Goal: Communication & Community: Answer question/provide support

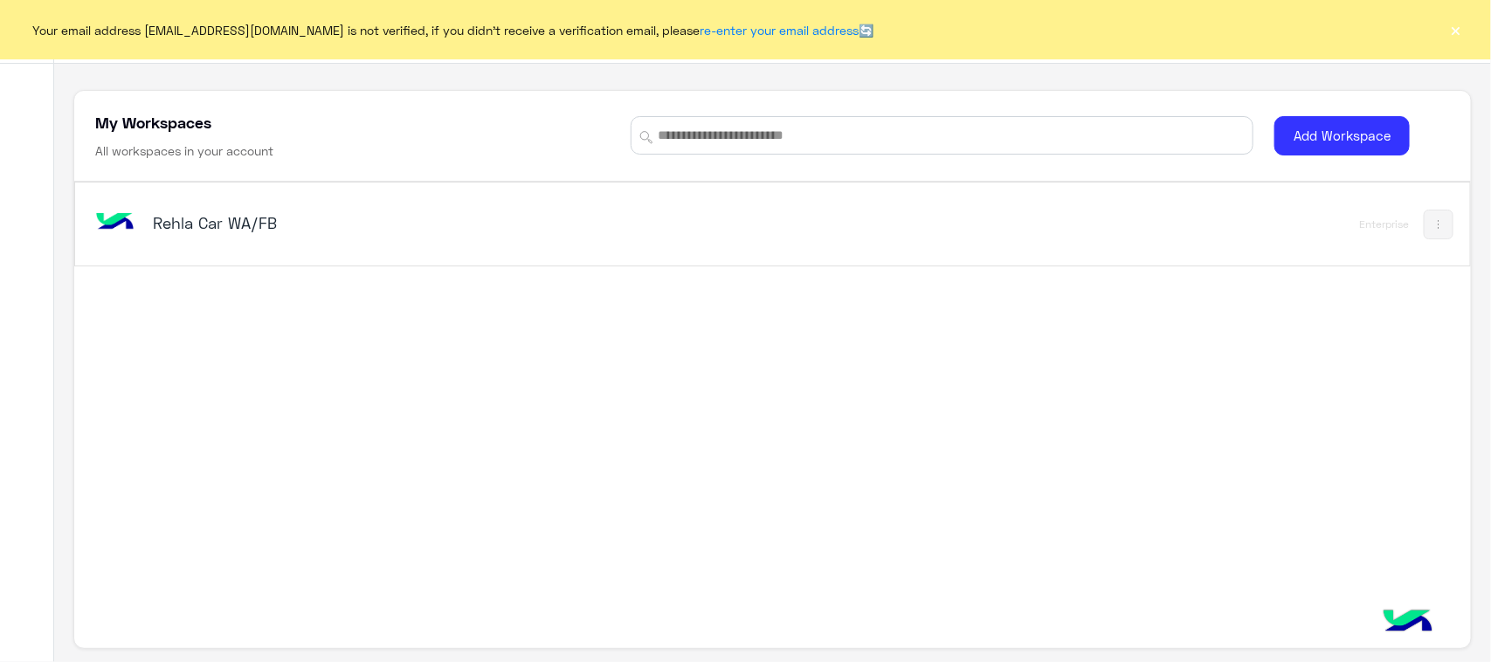
click at [206, 245] on div "Rehla Car WA/FB" at bounding box center [500, 224] width 817 height 51
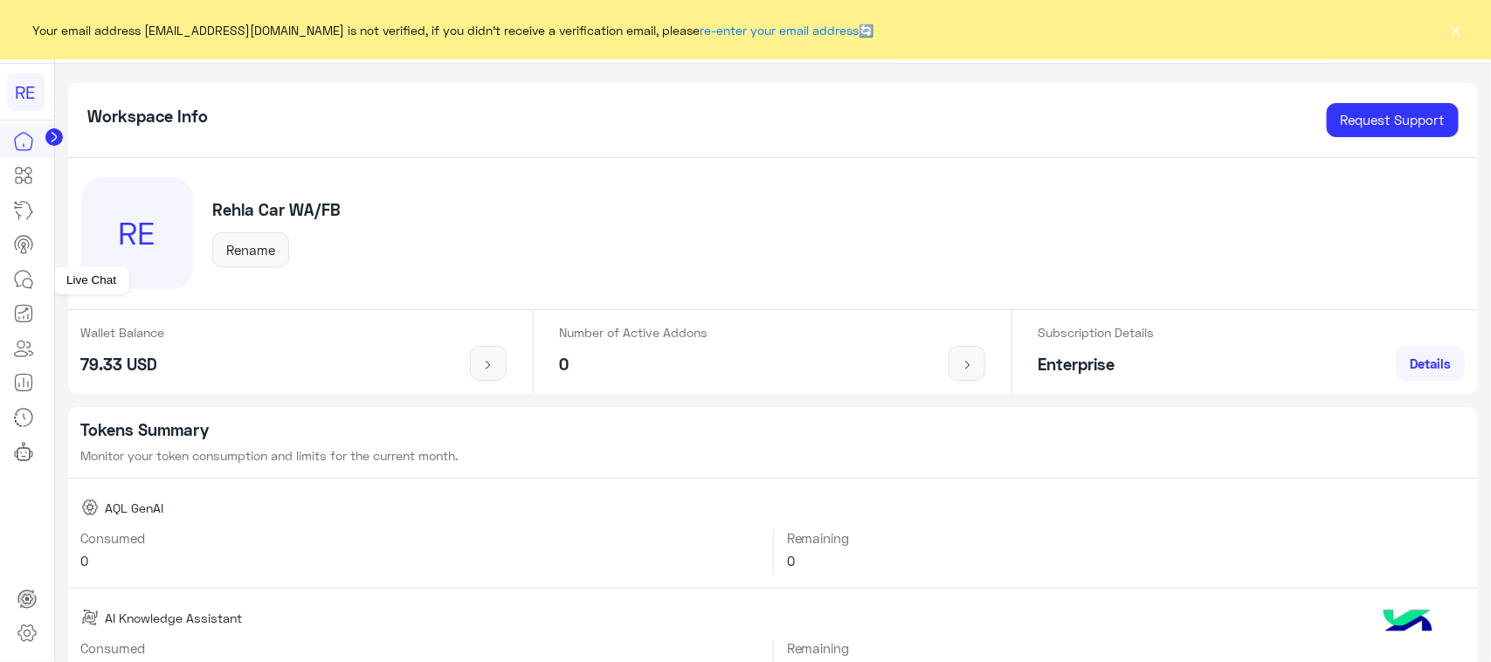
click at [24, 268] on link at bounding box center [23, 279] width 47 height 35
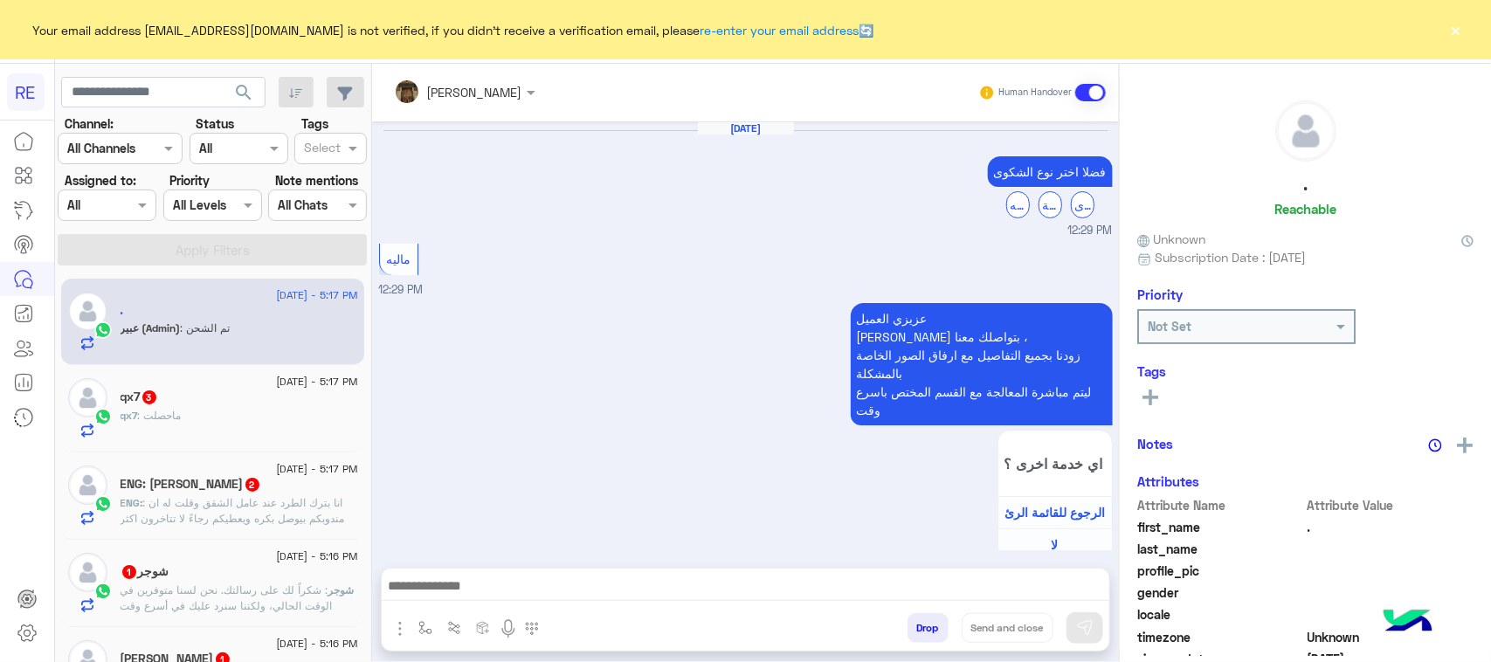
scroll to position [949, 0]
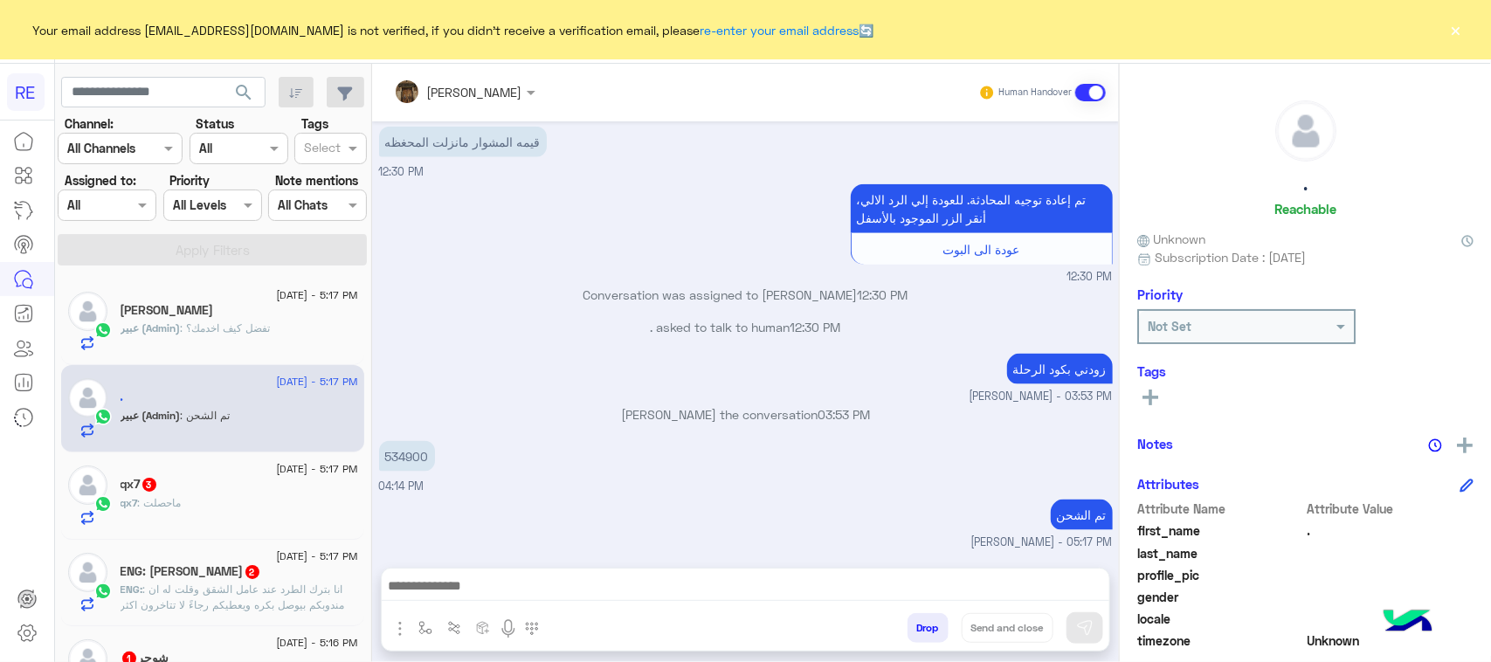
click at [294, 568] on div "ENG: [PERSON_NAME] 2" at bounding box center [240, 573] width 238 height 18
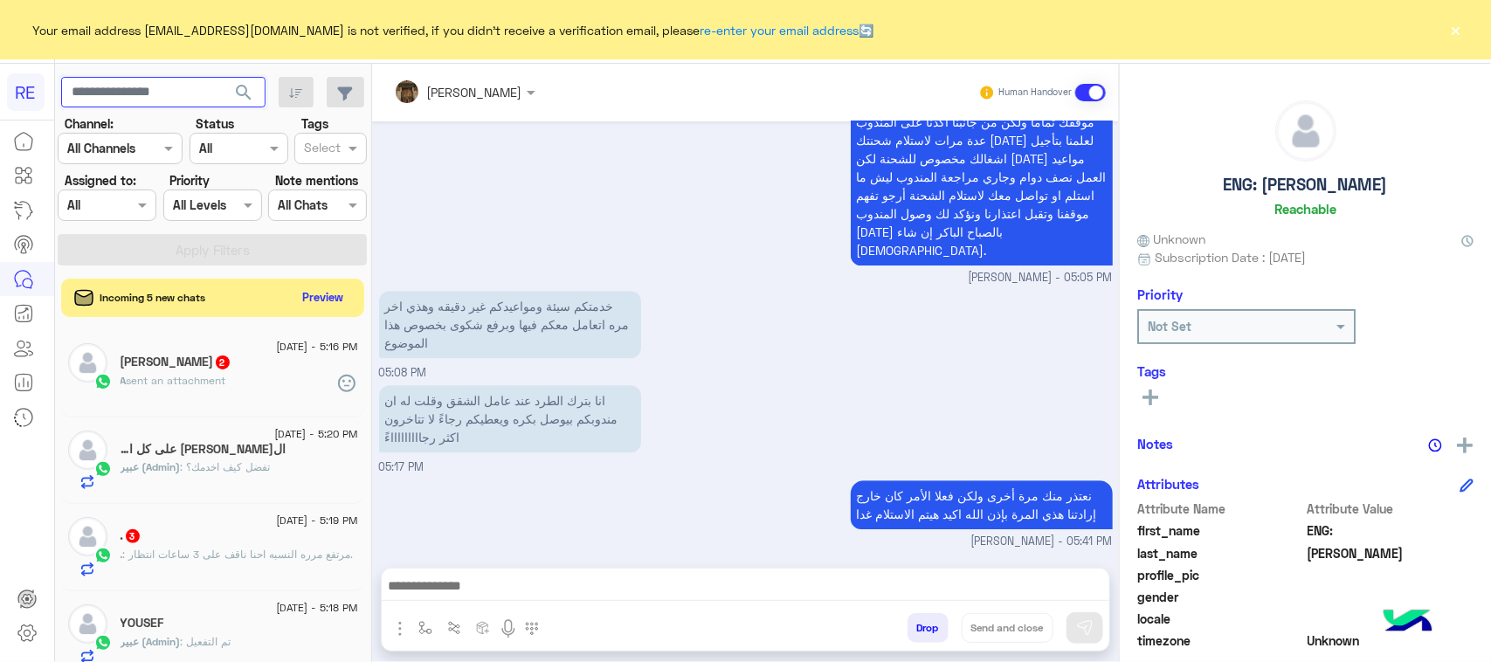
paste input "*********"
type input "*********"
click at [243, 87] on span "search" at bounding box center [243, 92] width 21 height 21
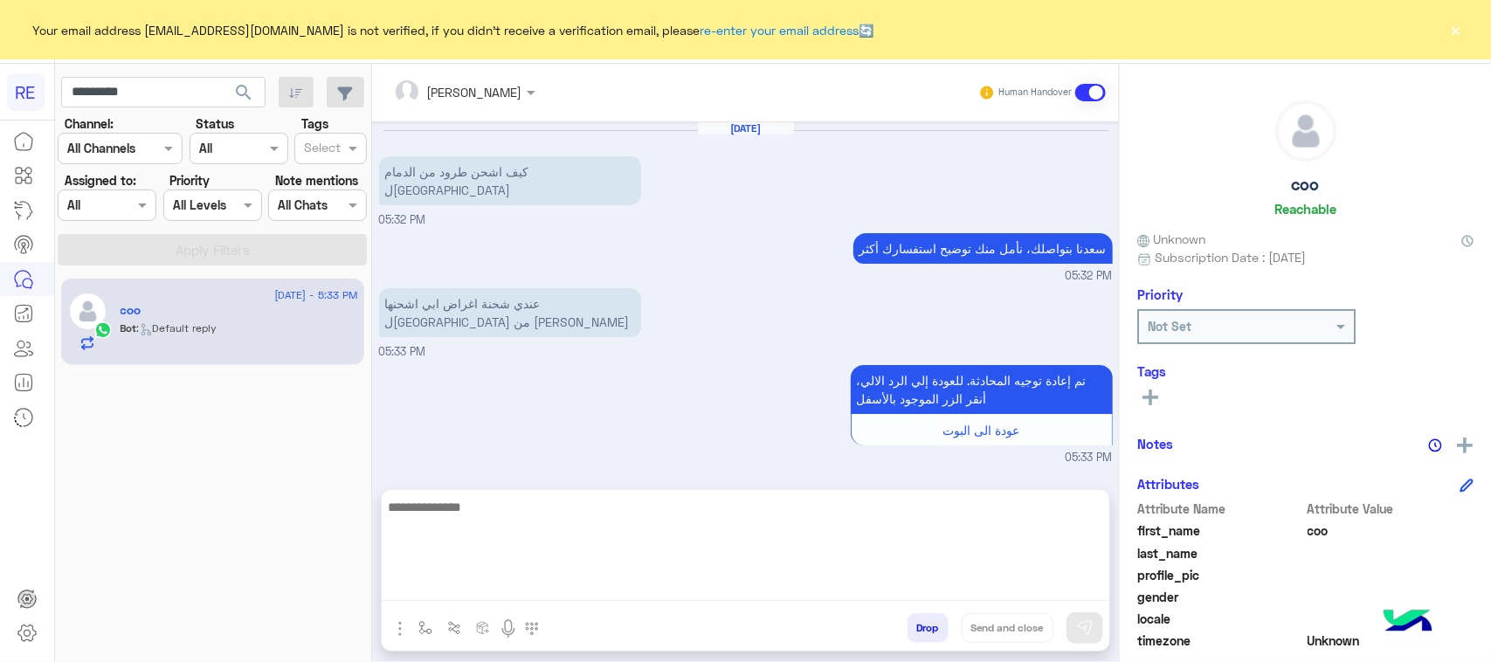
click at [625, 584] on textarea at bounding box center [746, 548] width 728 height 105
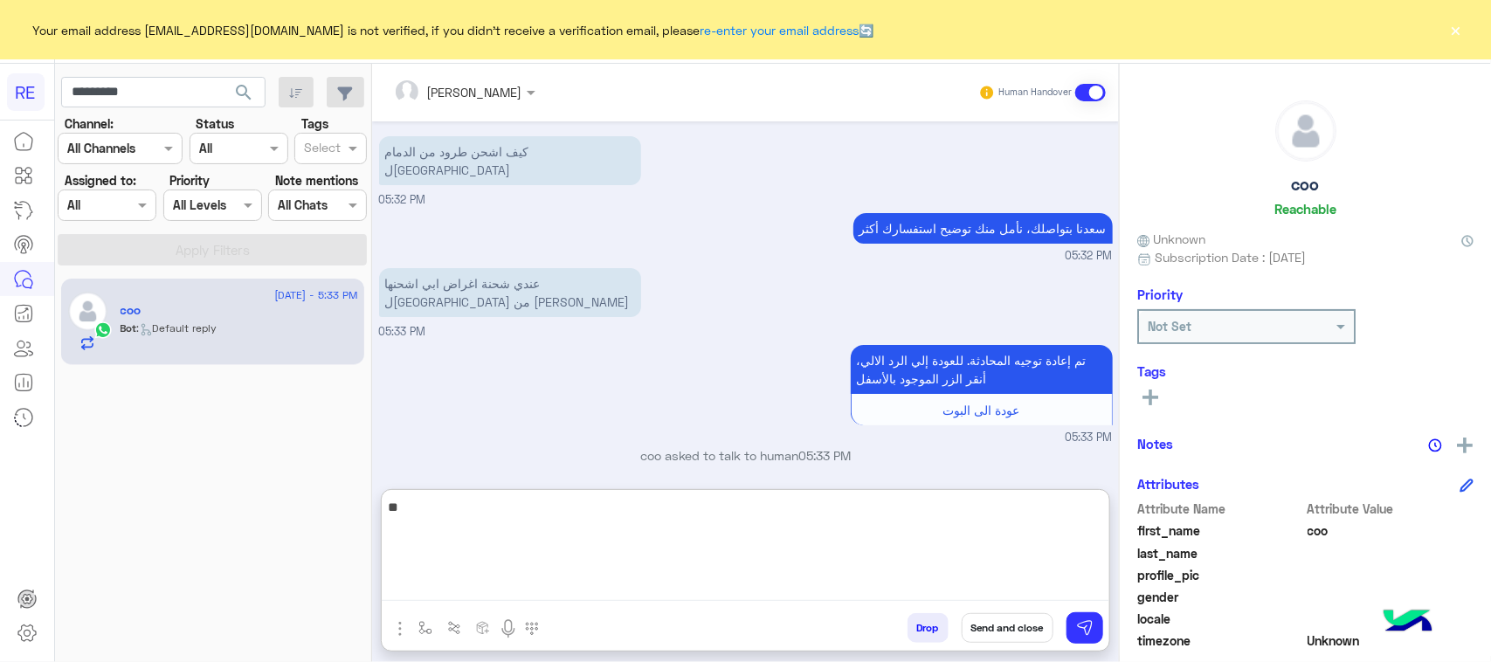
type textarea "*"
type textarea "**********"
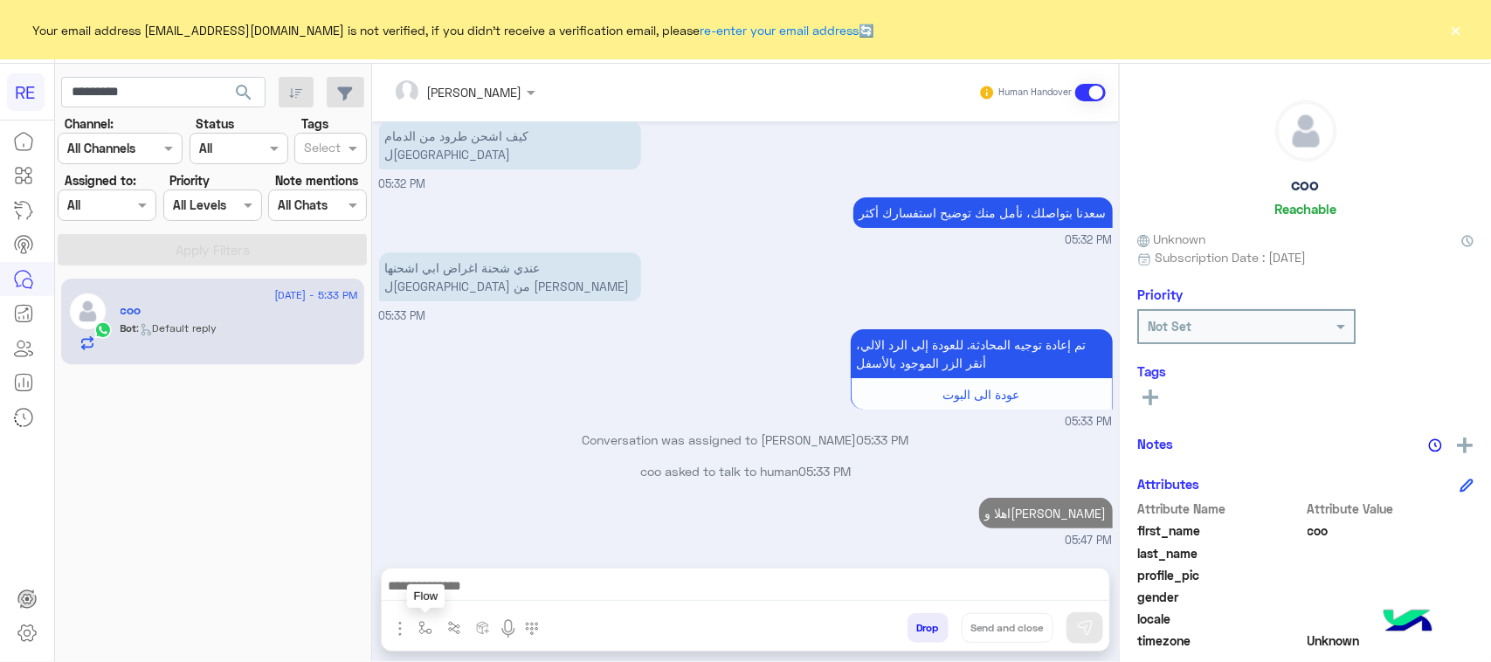
click at [429, 625] on img "button" at bounding box center [425, 628] width 14 height 14
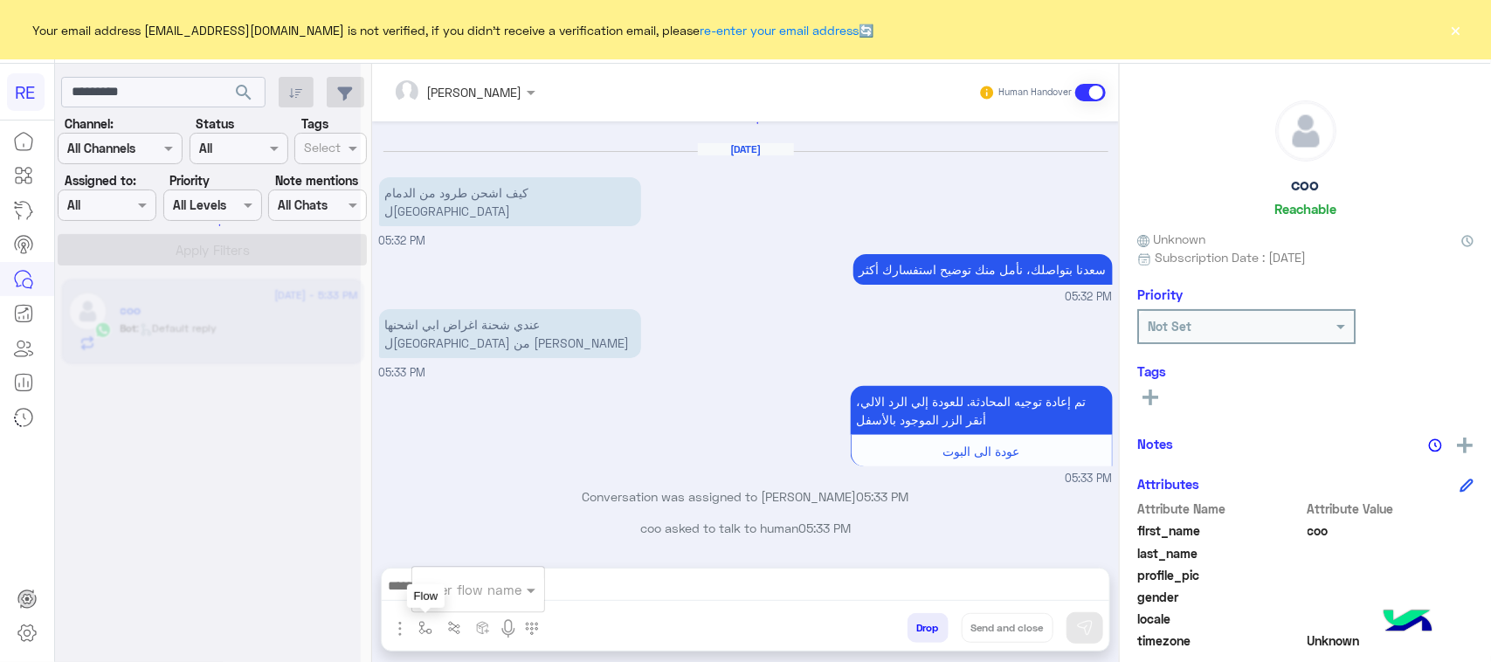
scroll to position [0, 0]
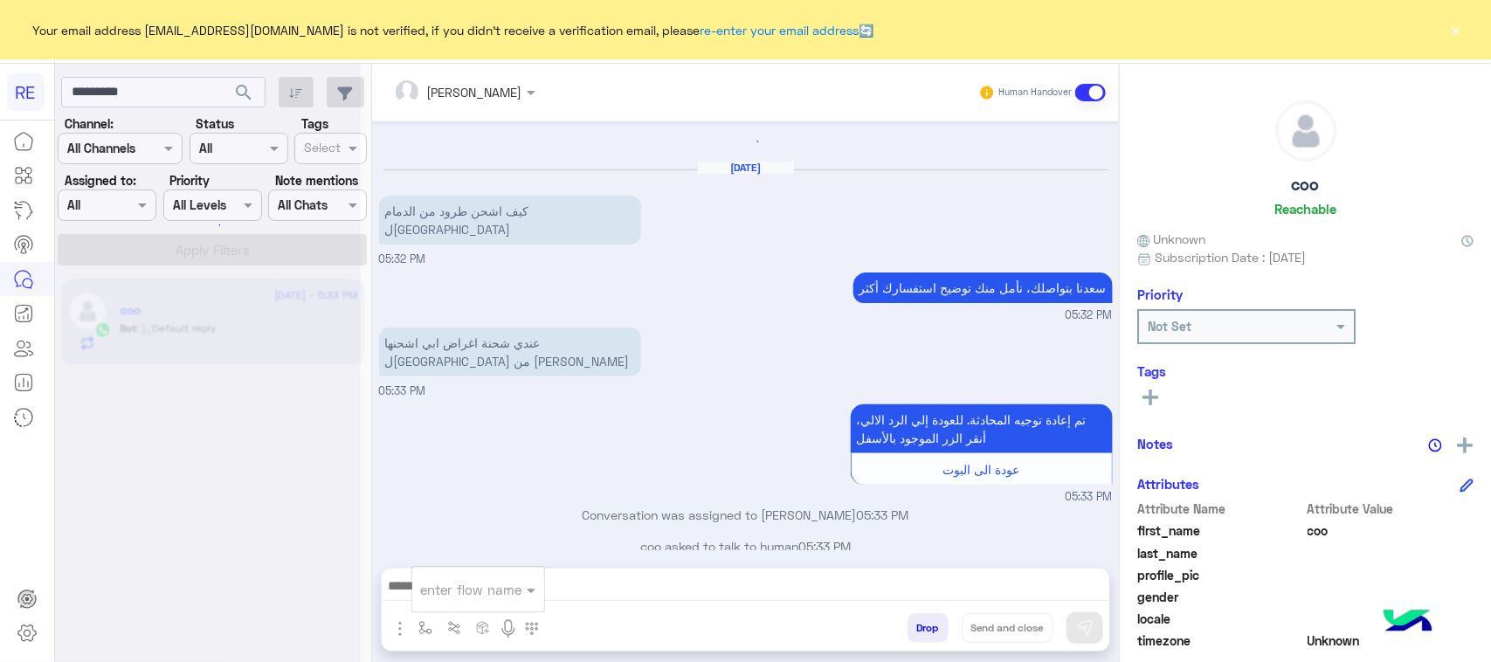
click at [442, 582] on input "text" at bounding box center [457, 590] width 72 height 20
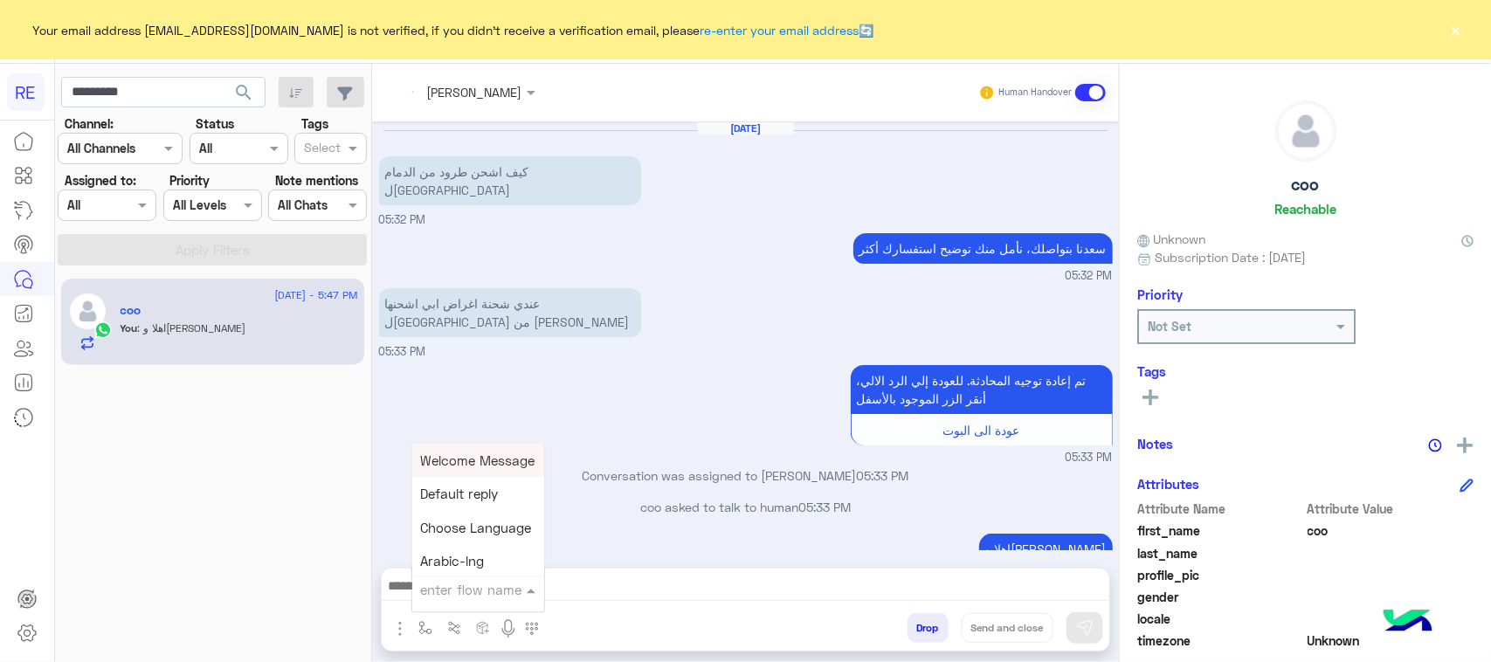
scroll to position [29, 0]
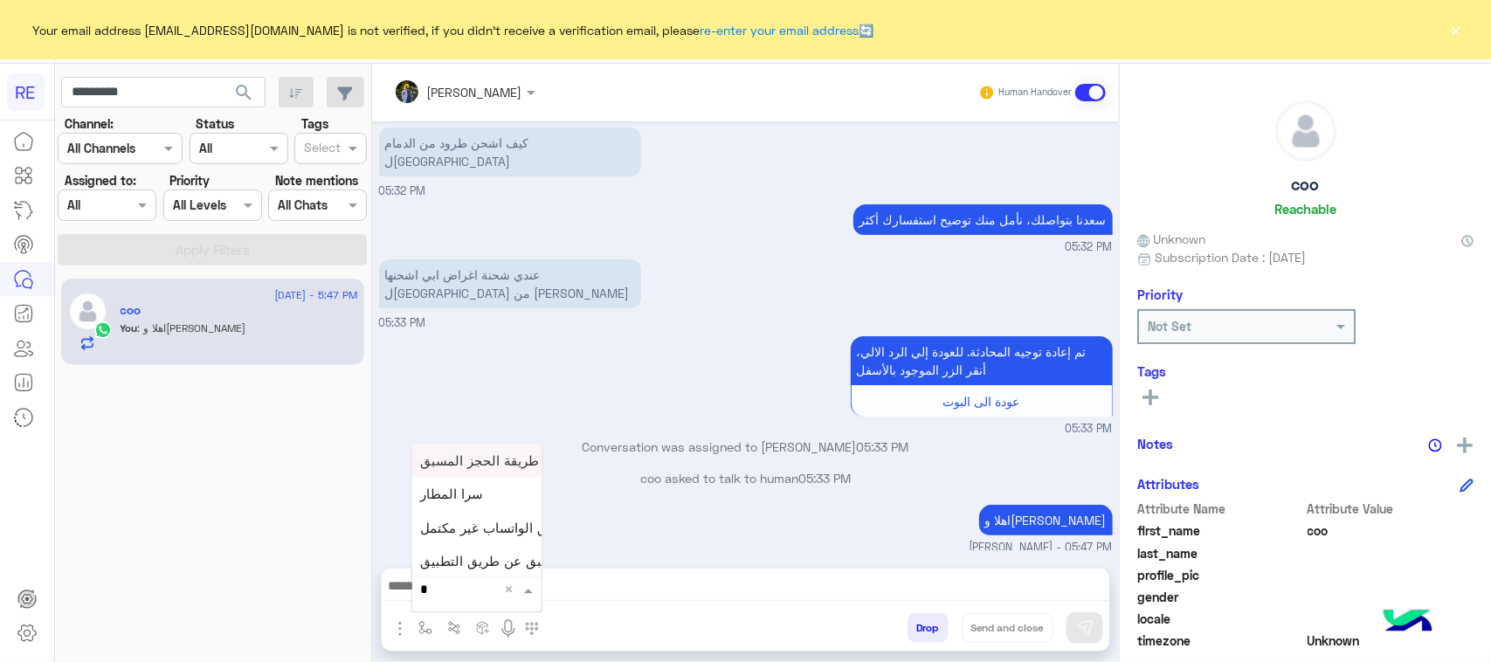
type input "**"
click at [500, 556] on div "بيانات الطرد" at bounding box center [476, 562] width 129 height 34
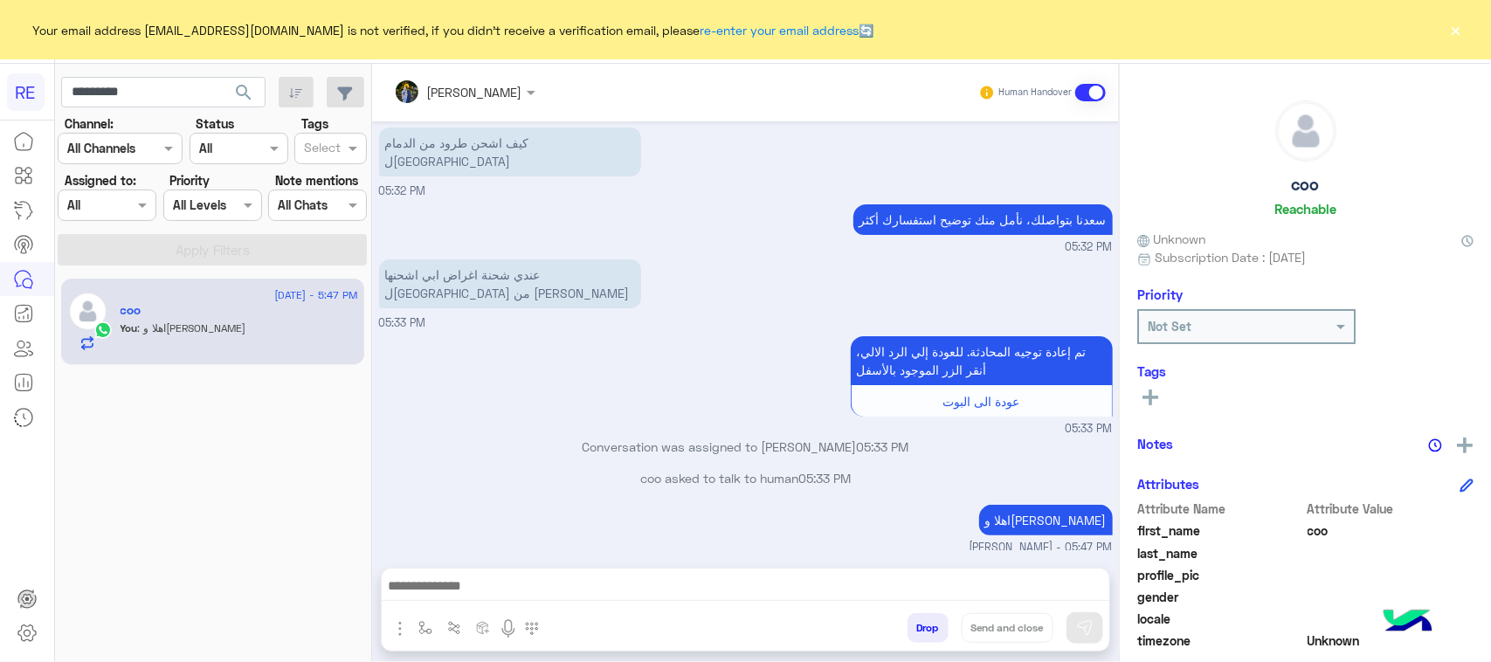
type textarea "**********"
click at [1085, 636] on img at bounding box center [1084, 627] width 17 height 17
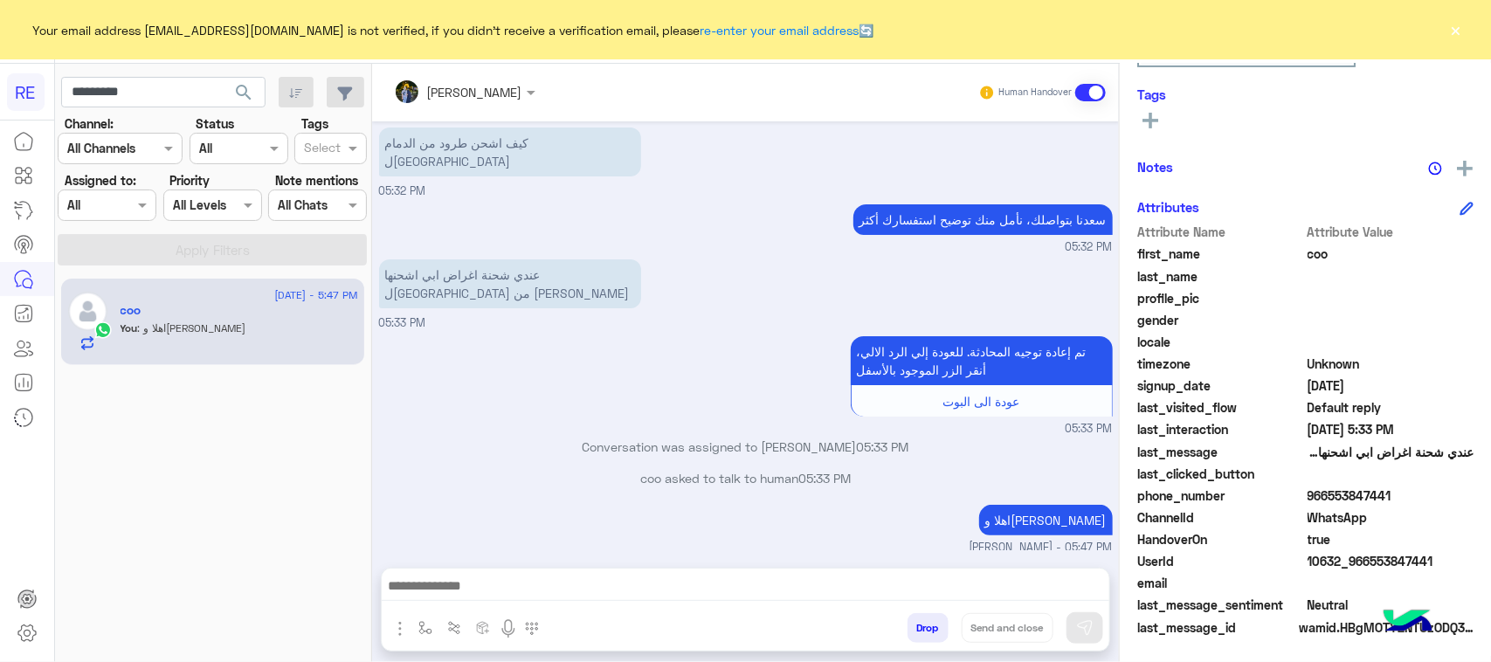
scroll to position [397, 0]
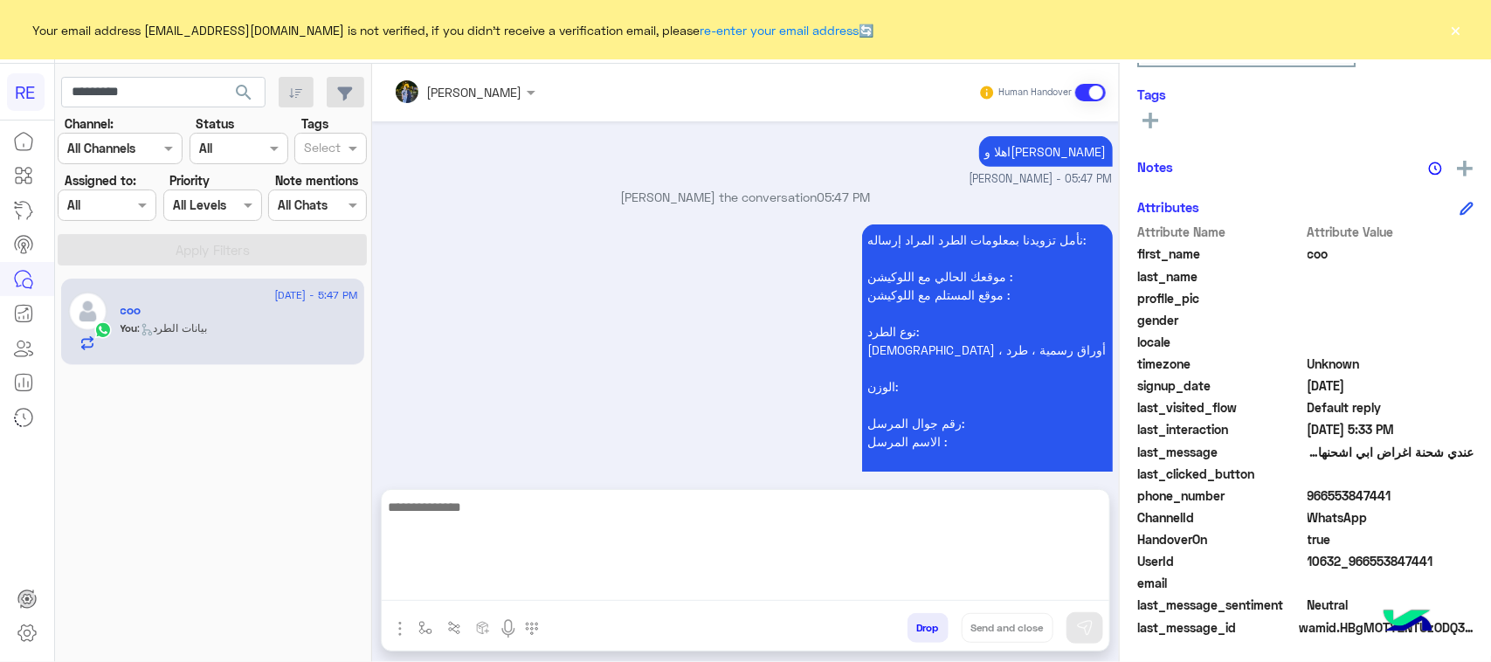
click at [801, 578] on textarea at bounding box center [746, 548] width 728 height 105
type textarea "**********"
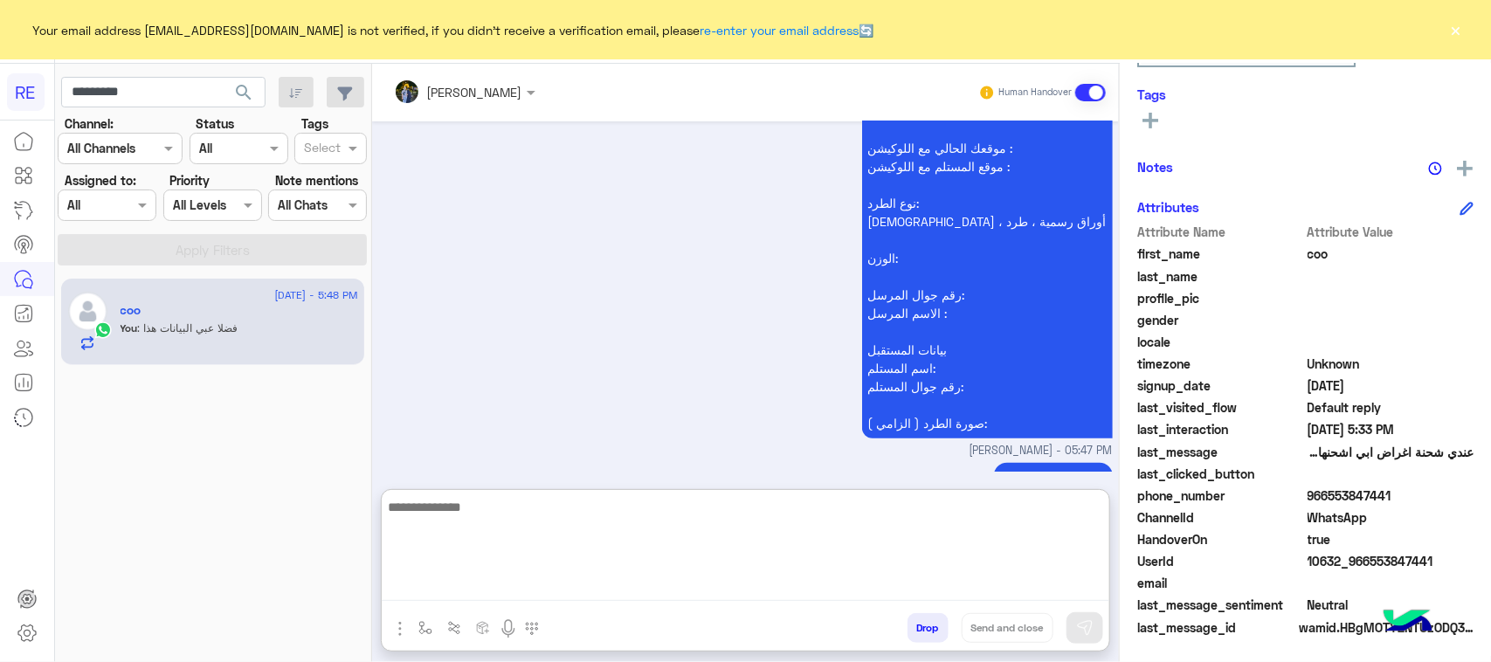
scroll to position [531, 0]
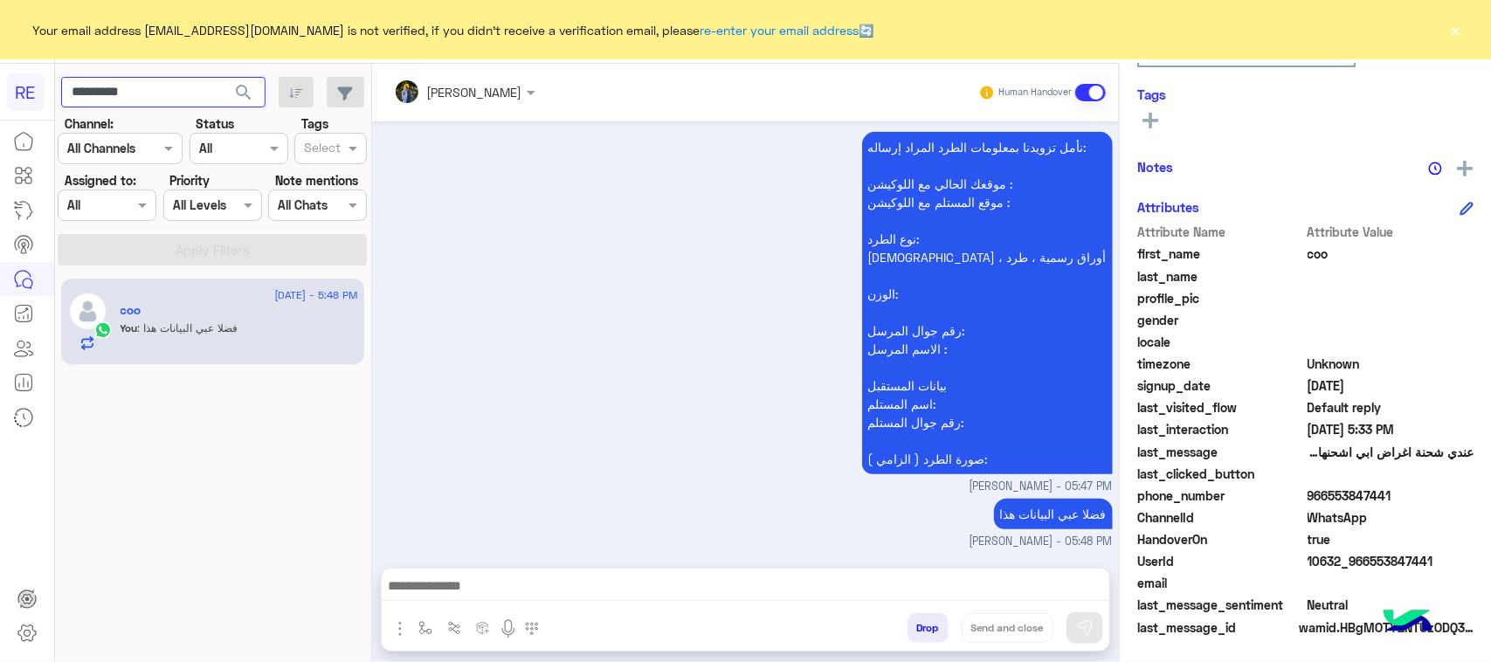
click at [147, 98] on input "*********" at bounding box center [163, 92] width 204 height 31
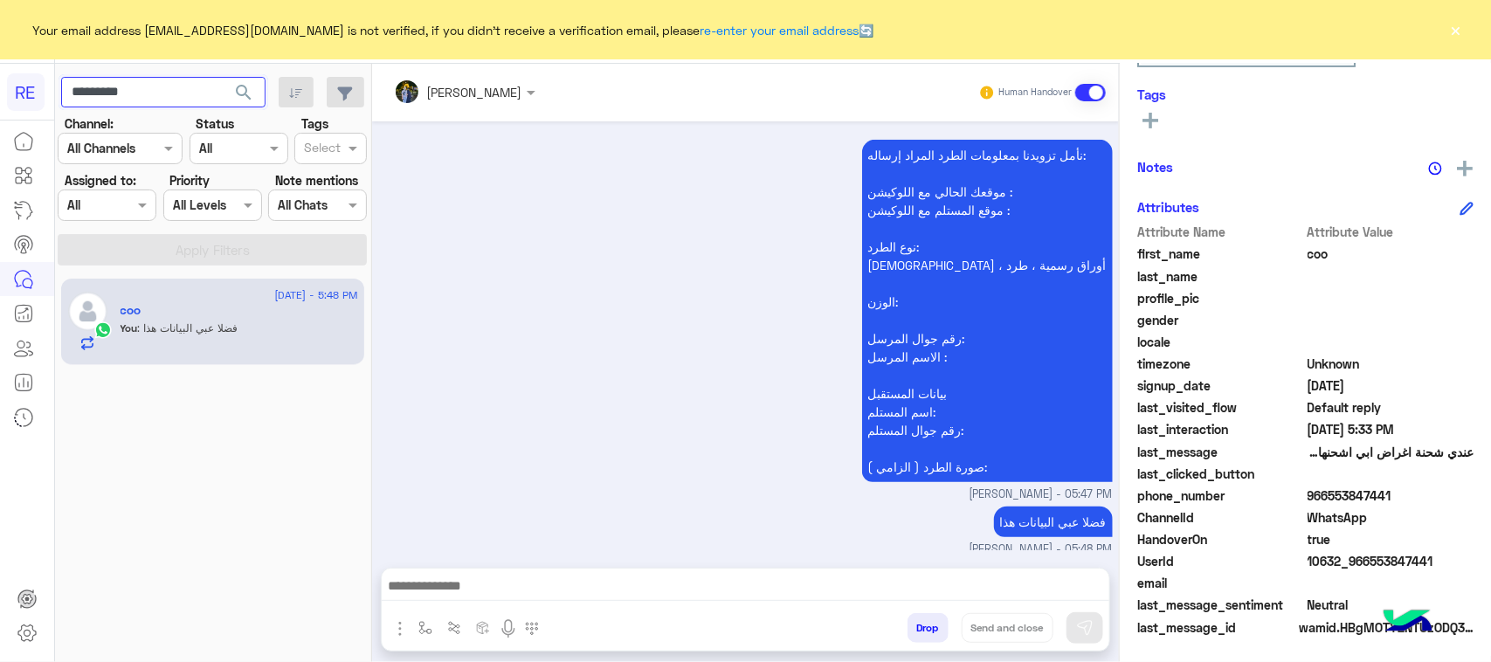
scroll to position [452, 0]
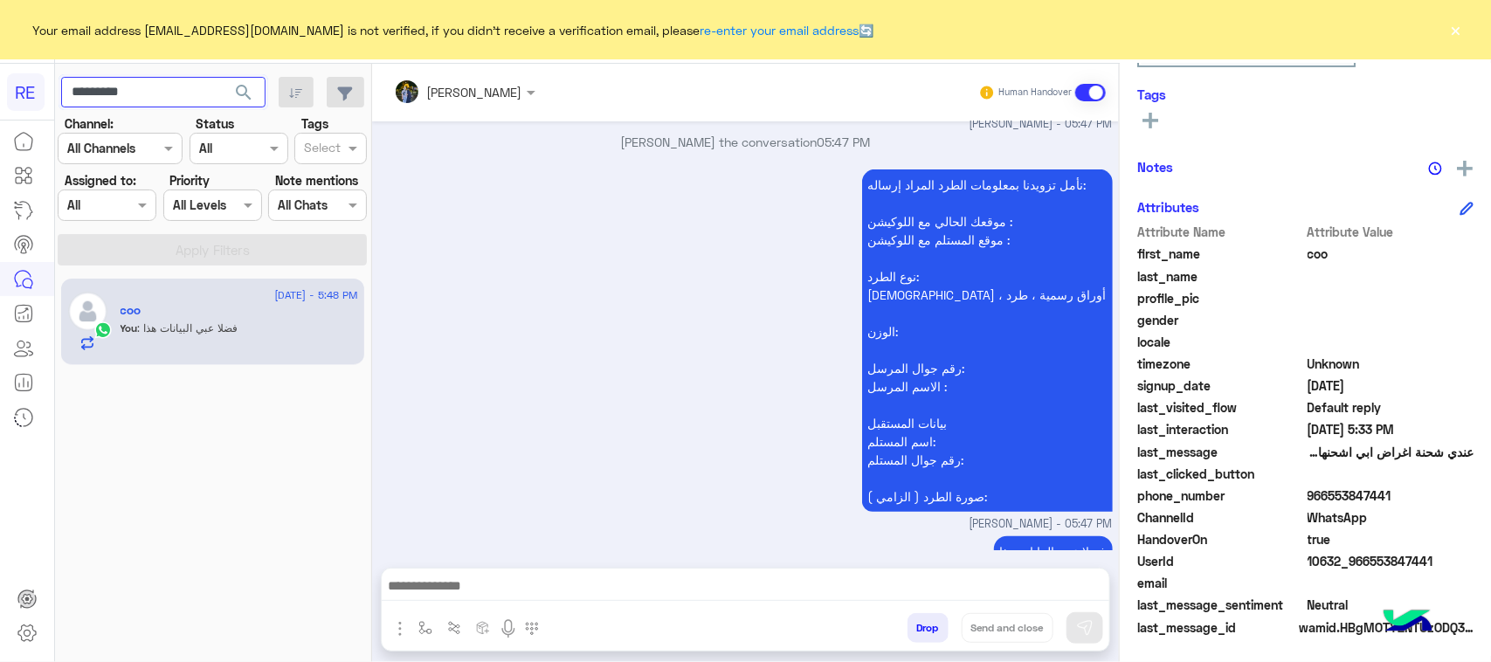
click at [147, 98] on input "*********" at bounding box center [163, 92] width 204 height 31
click at [238, 100] on span "search" at bounding box center [243, 92] width 21 height 21
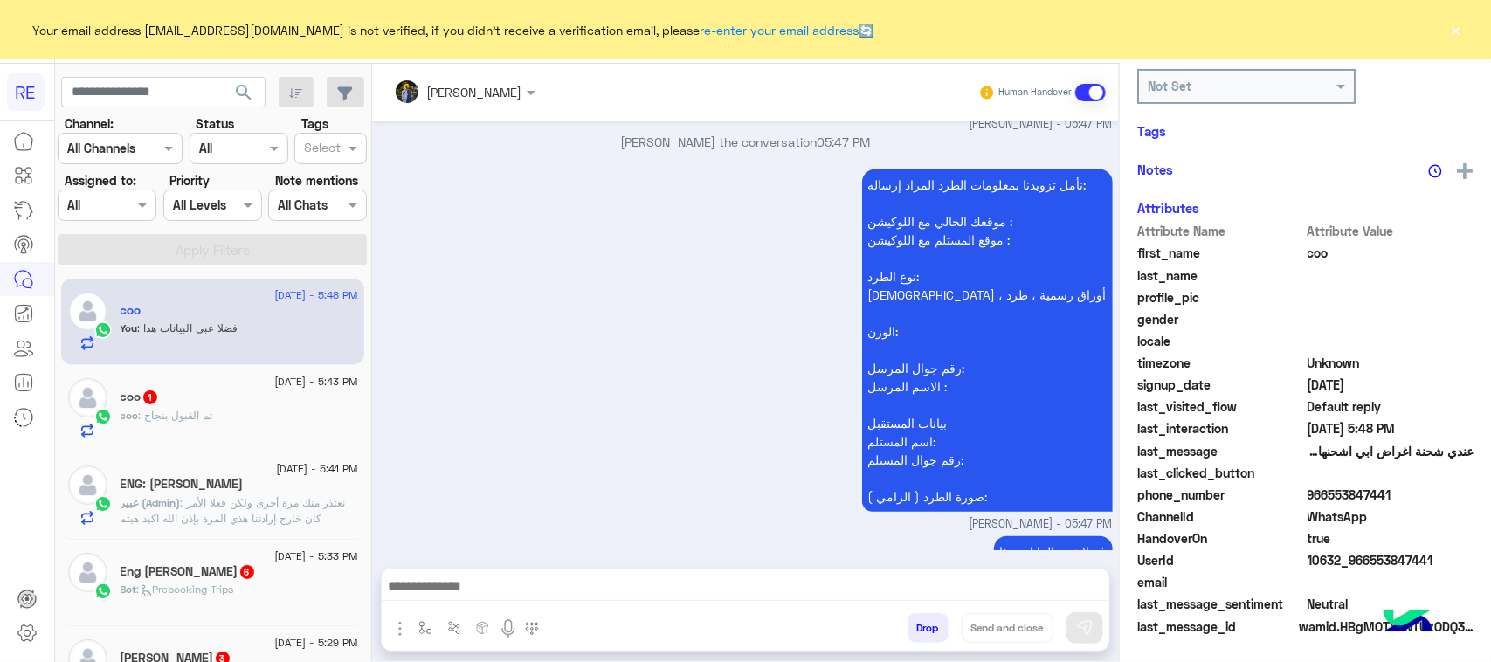
scroll to position [273, 0]
click at [231, 433] on div "coo : تم القبول بنجاح" at bounding box center [240, 423] width 238 height 31
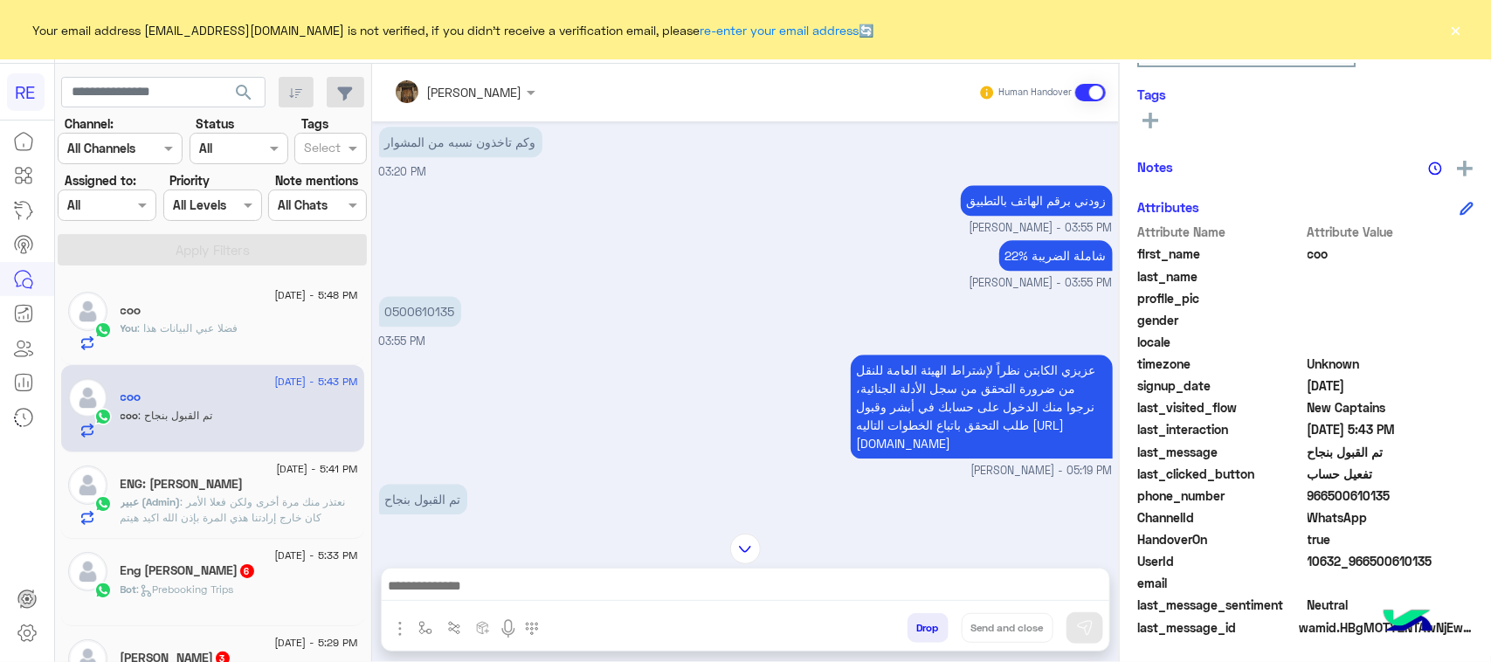
scroll to position [2060, 0]
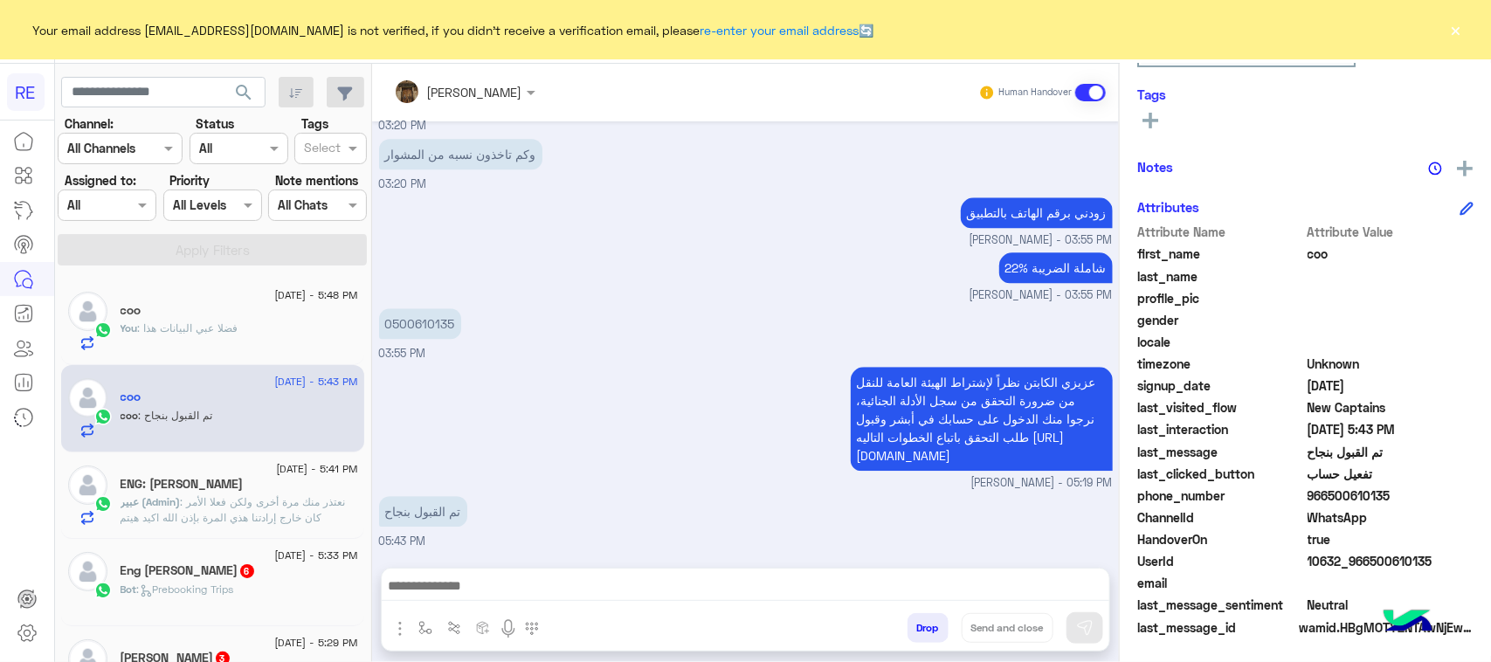
drag, startPoint x: 1413, startPoint y: 503, endPoint x: 1328, endPoint y: 491, distance: 86.5
click at [1328, 491] on span "966500610135" at bounding box center [1391, 496] width 167 height 18
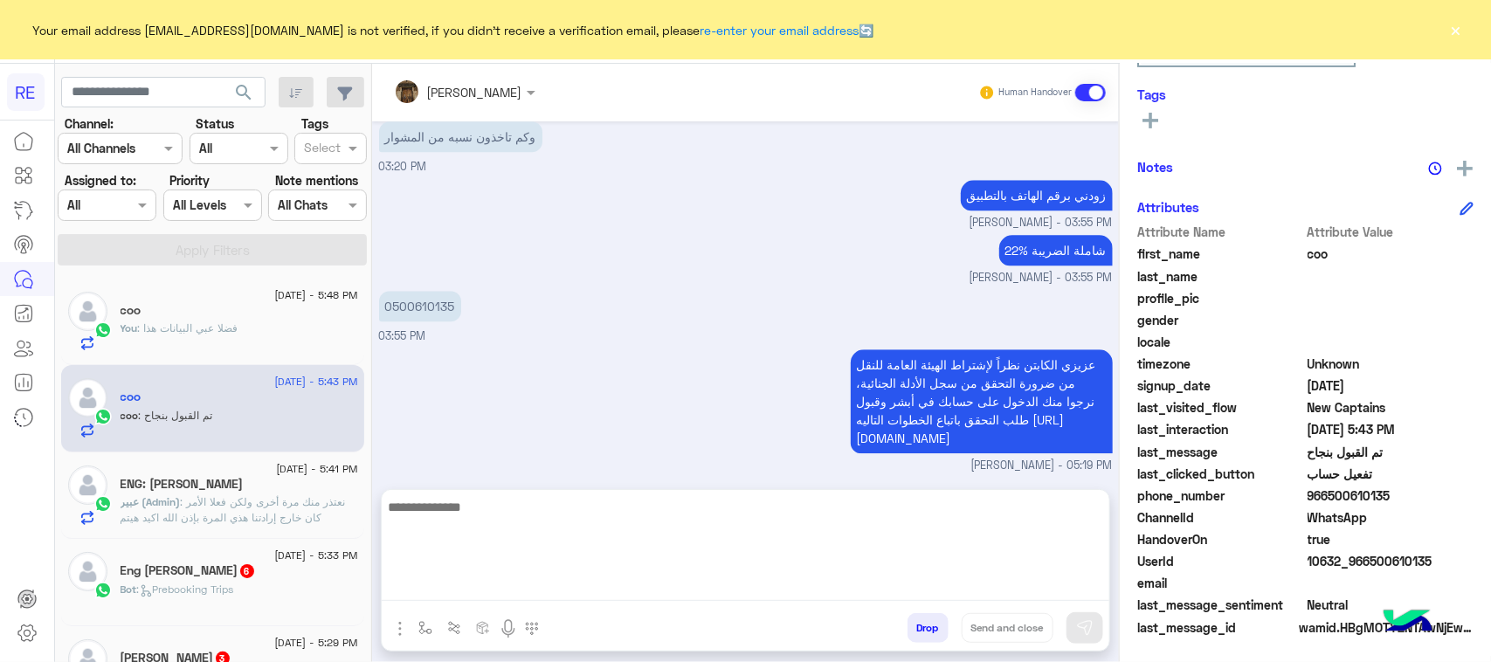
click at [686, 596] on textarea at bounding box center [746, 548] width 728 height 105
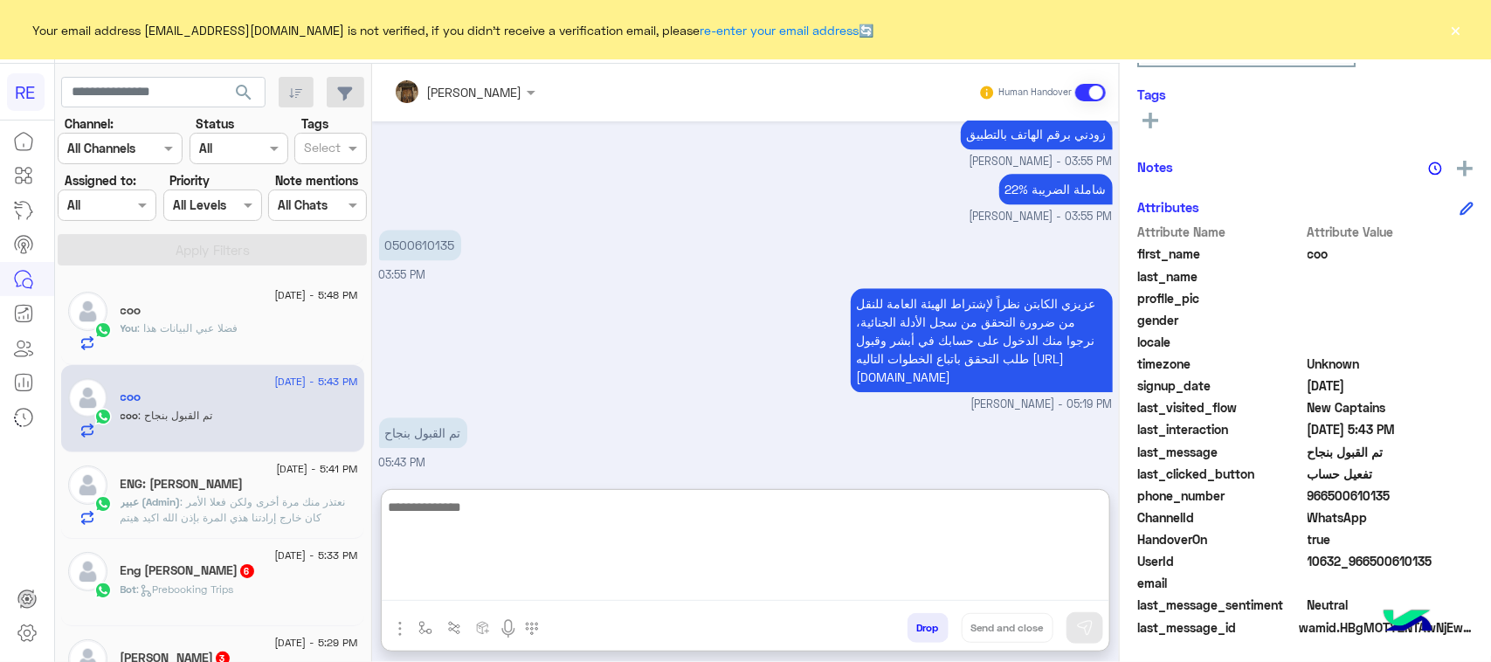
scroll to position [2138, 0]
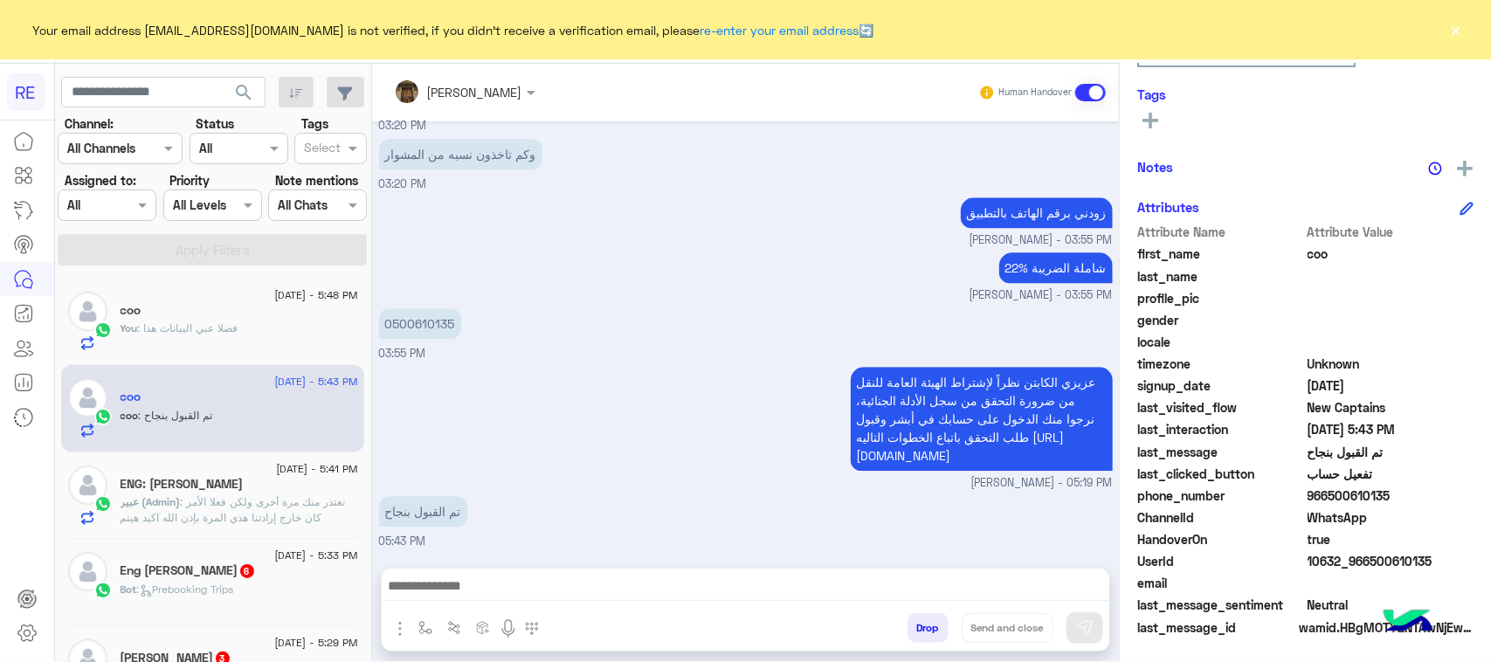
click at [258, 508] on span ": نعتذر منك مرة أخرى ولكن فعلا الأمر كان خارج إرادتنا هذي المرة بإذن الله اكيد …" at bounding box center [233, 517] width 225 height 45
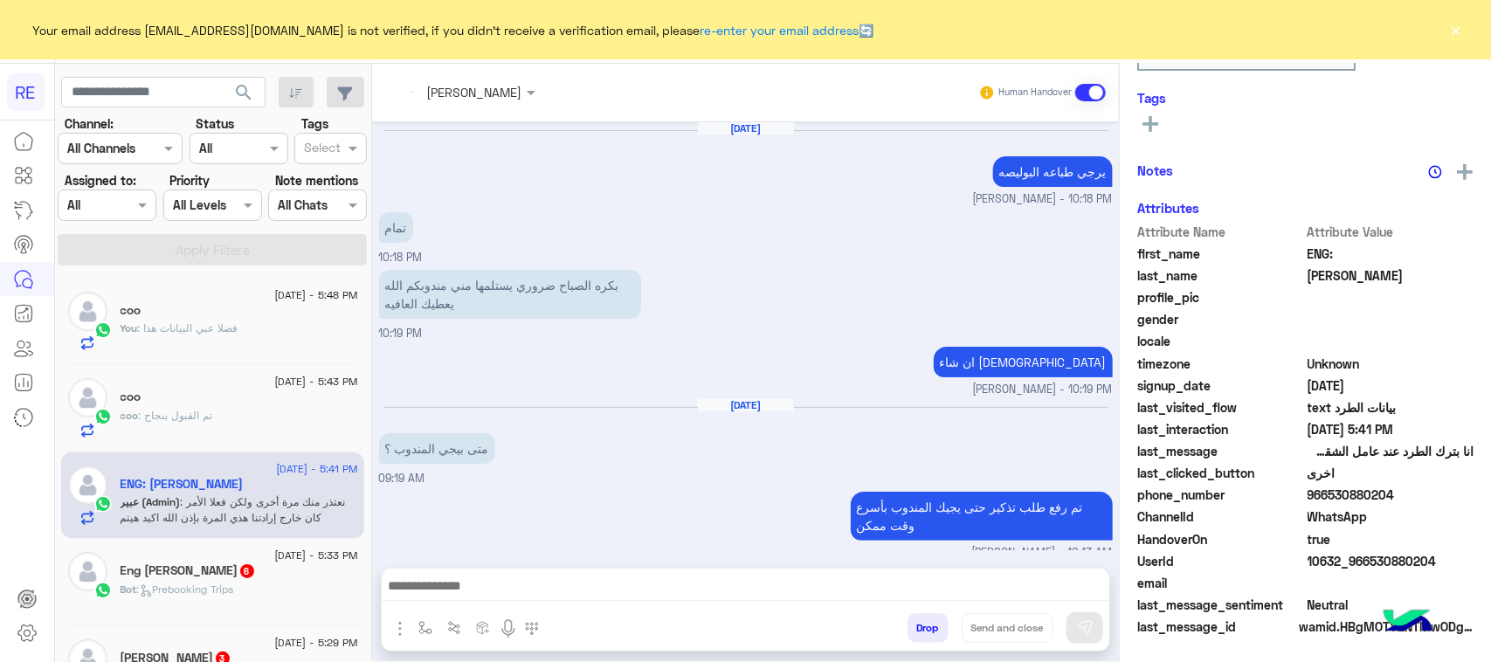
scroll to position [1061, 0]
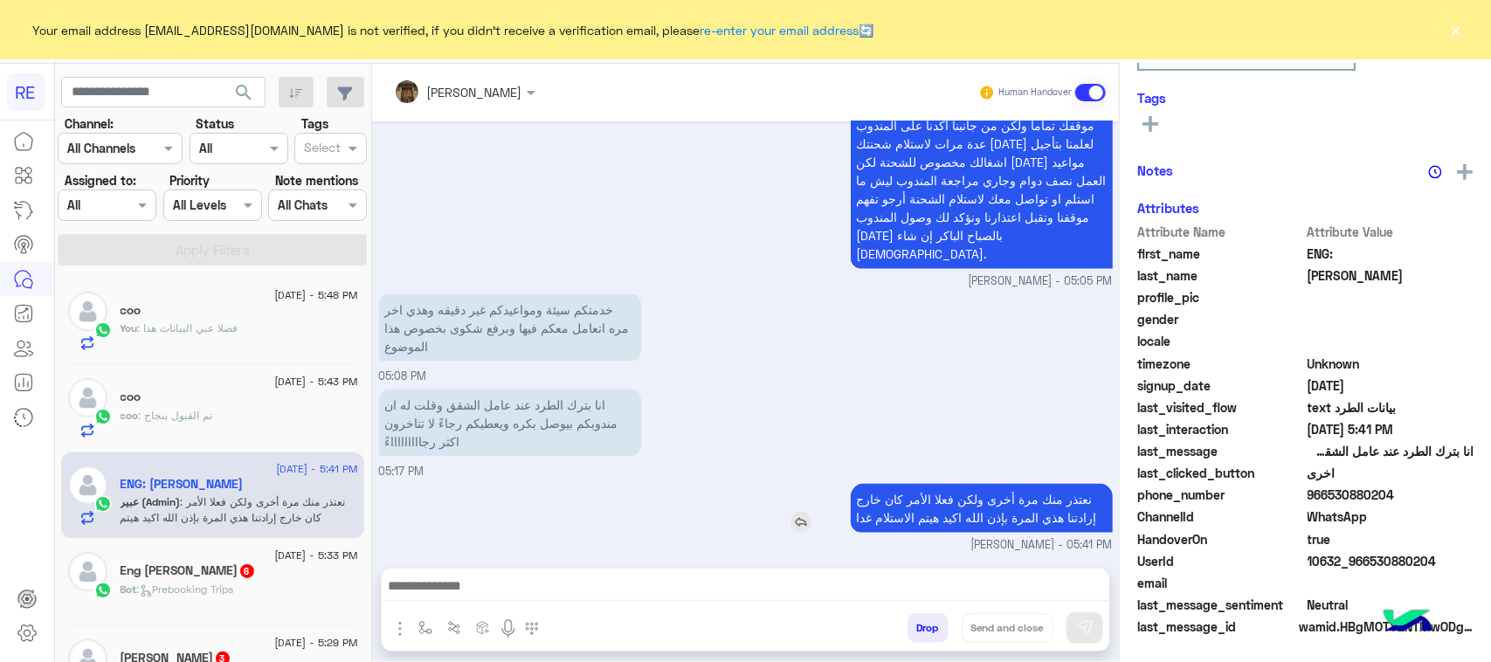
click at [936, 501] on p "نعتذر منك مرة أخرى ولكن فعلا الأمر كان خارج إرادتنا هذي المرة بإذن الله اكيد هي…" at bounding box center [982, 508] width 262 height 49
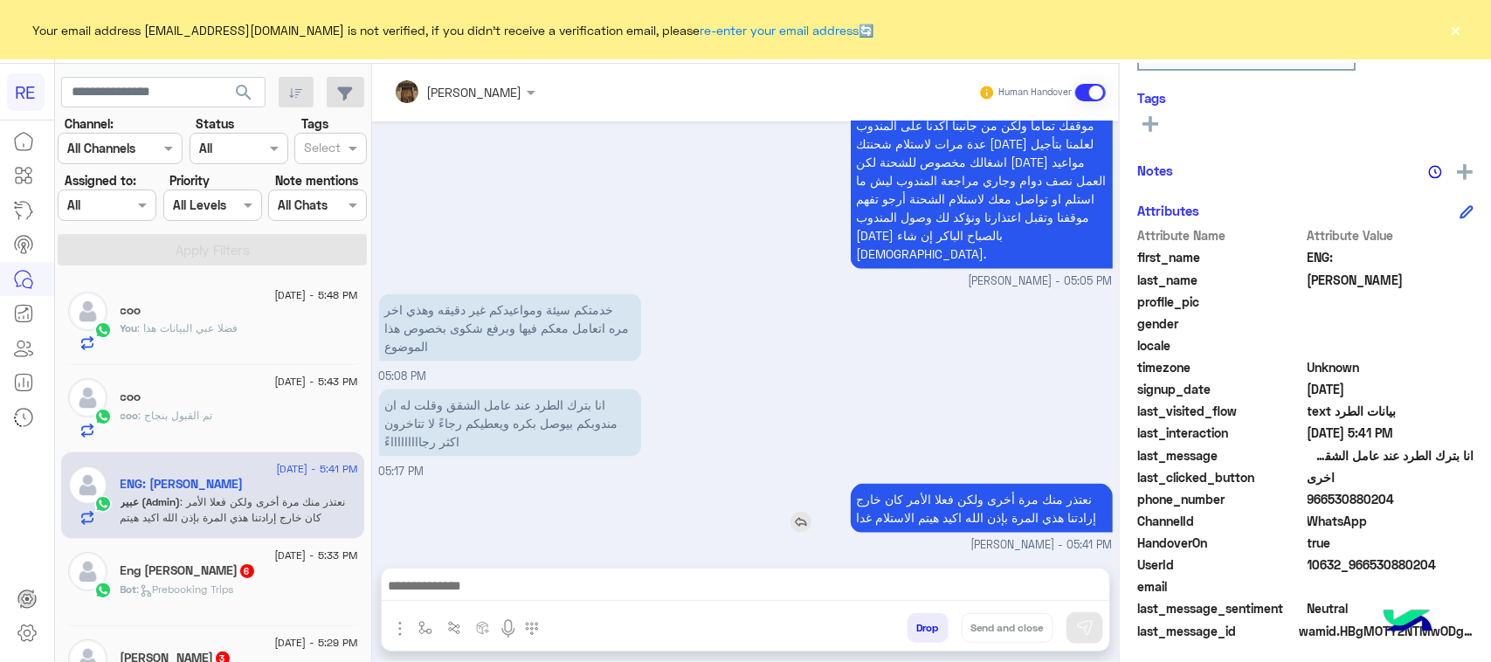
scroll to position [277, 0]
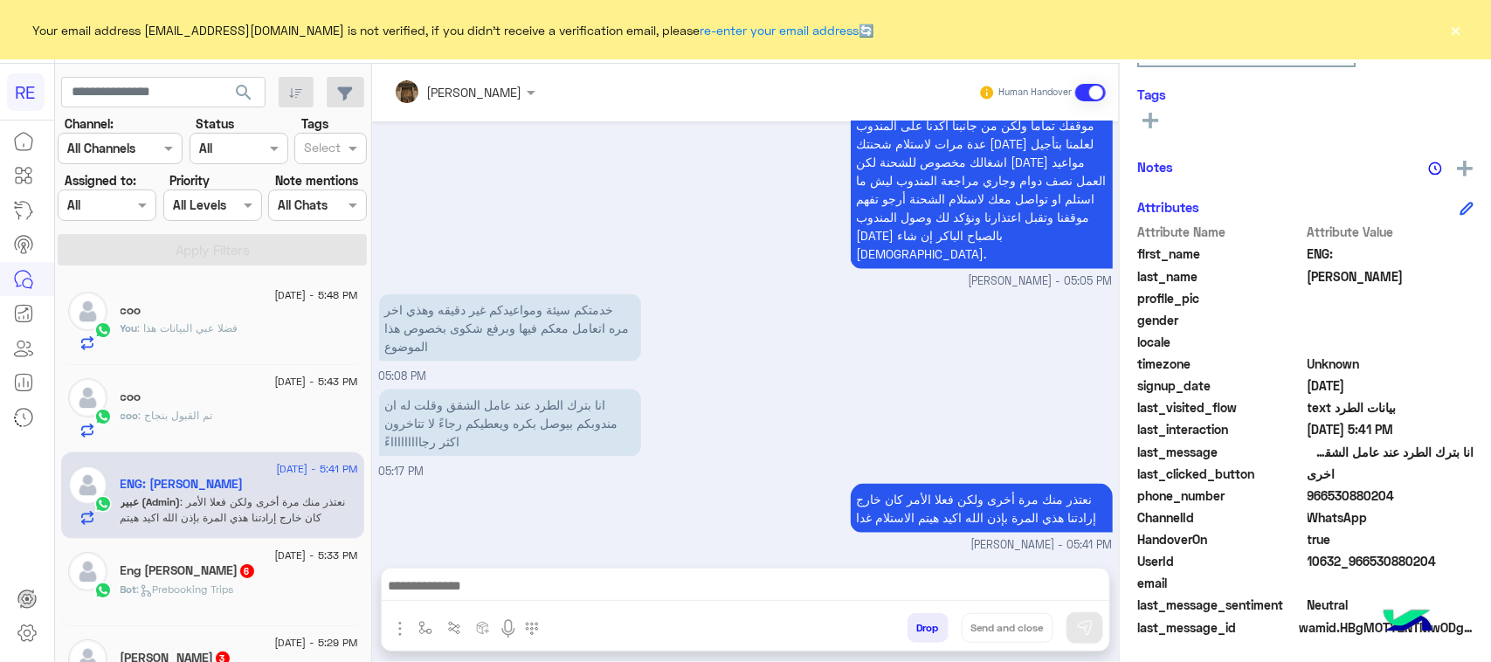
click at [784, 385] on div "انا بترك الطرد عند عامل الشقق وقلت له ان مندوبكم بيوصل بكره ويعطيكم رجاءً لا تت…" at bounding box center [746, 432] width 734 height 95
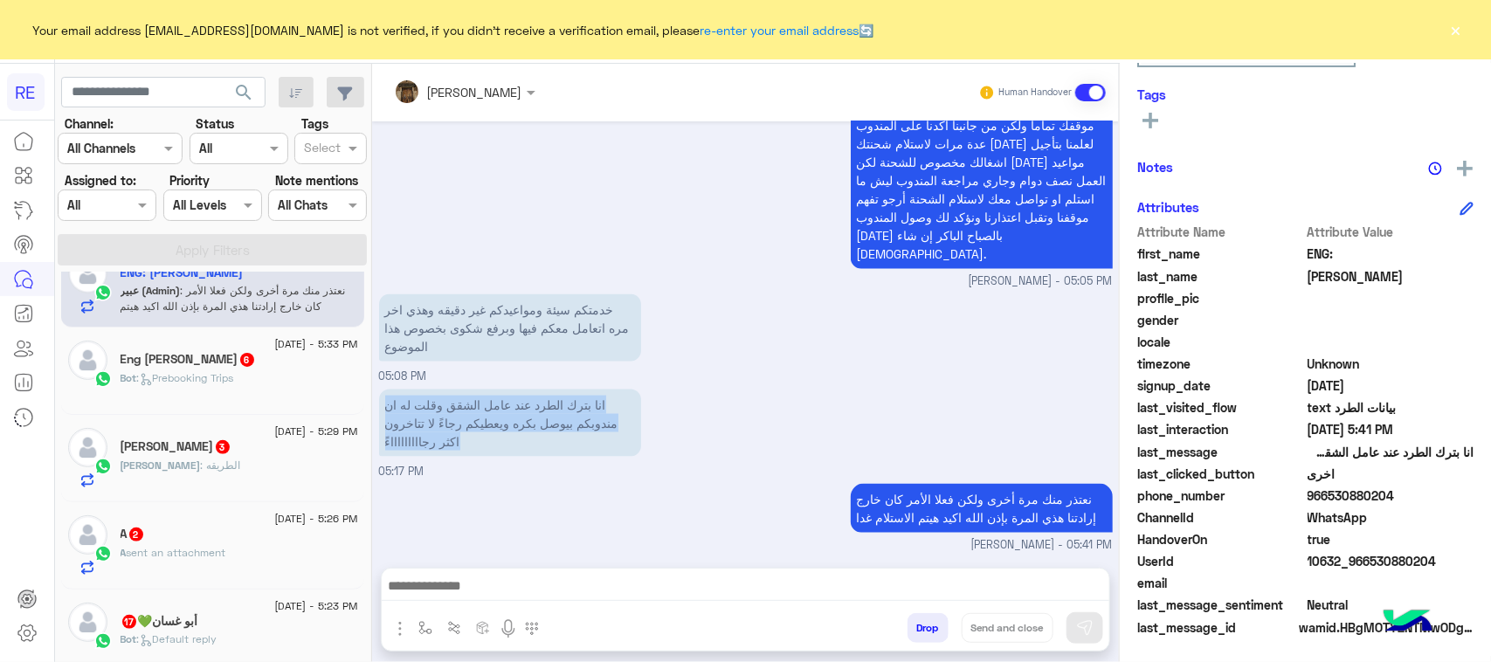
scroll to position [218, 0]
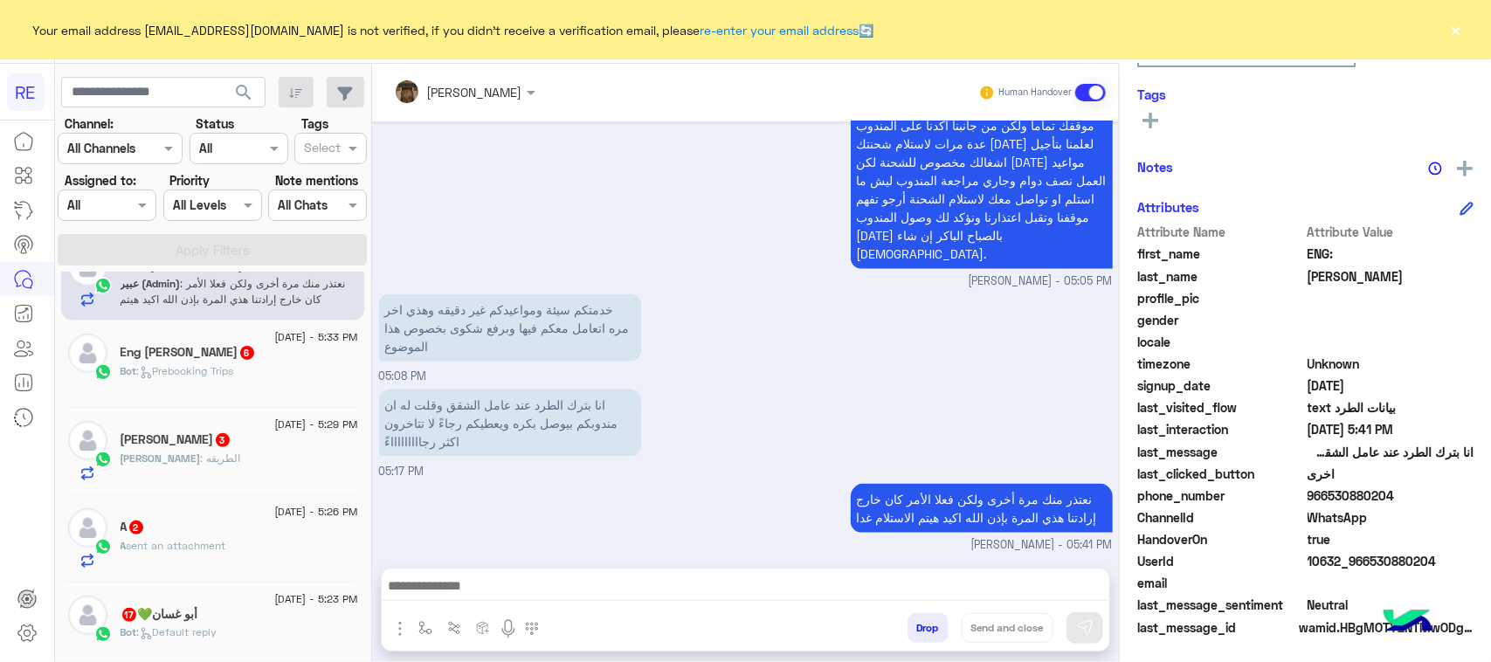
click at [224, 377] on span "Bot : Prebooking Trips" at bounding box center [178, 370] width 114 height 13
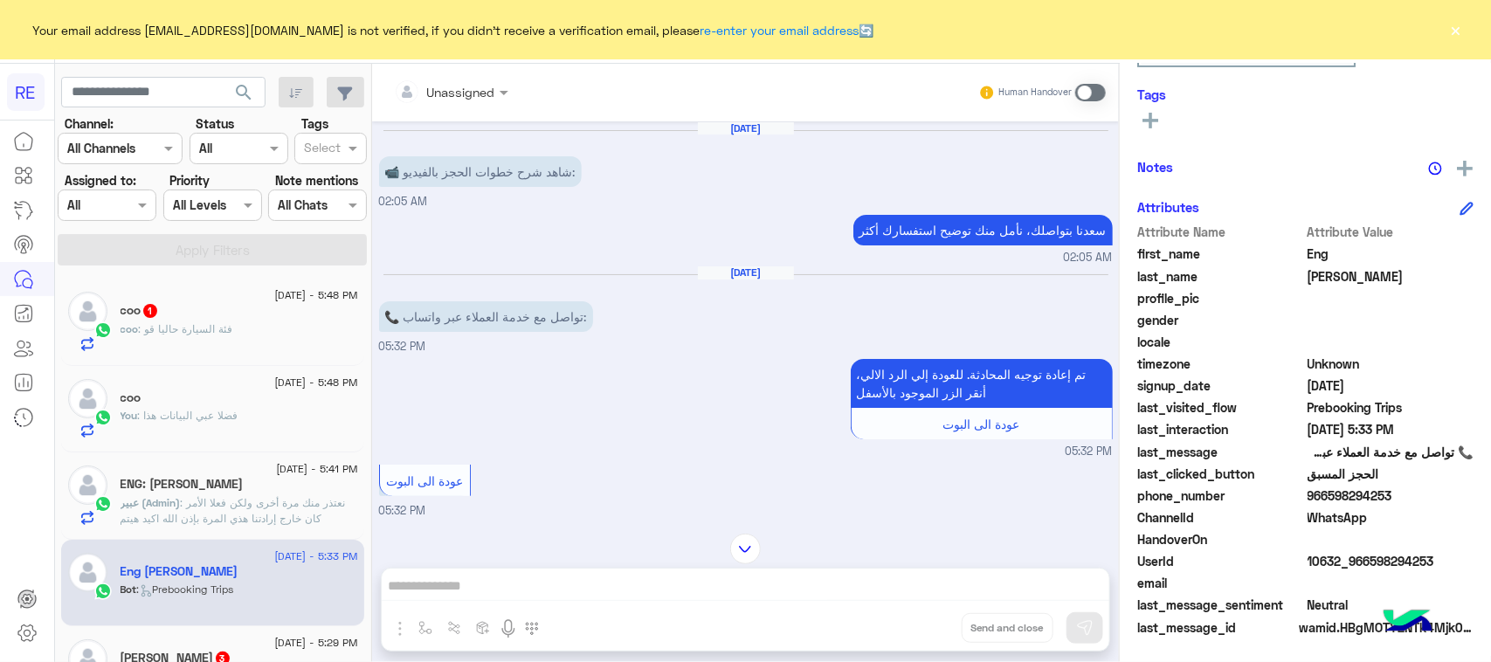
click at [210, 313] on div "coo 1" at bounding box center [240, 312] width 238 height 18
